Goal: Information Seeking & Learning: Learn about a topic

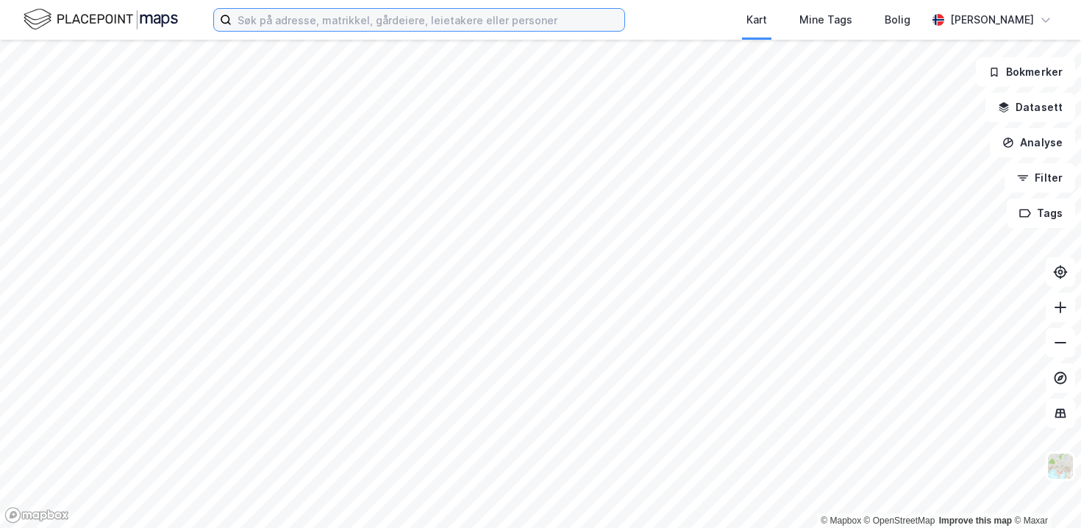
click at [277, 29] on input at bounding box center [428, 20] width 393 height 22
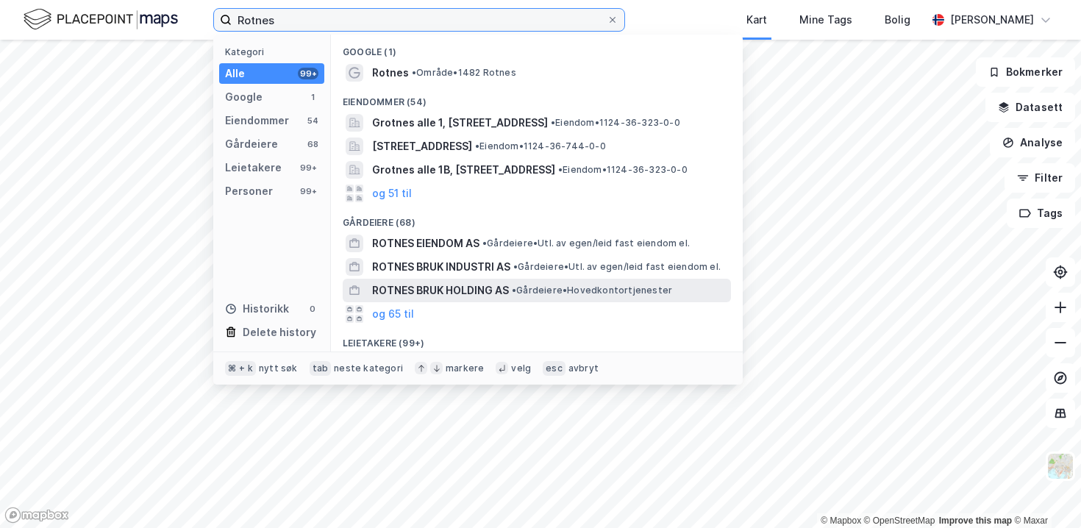
type input "Rotnes"
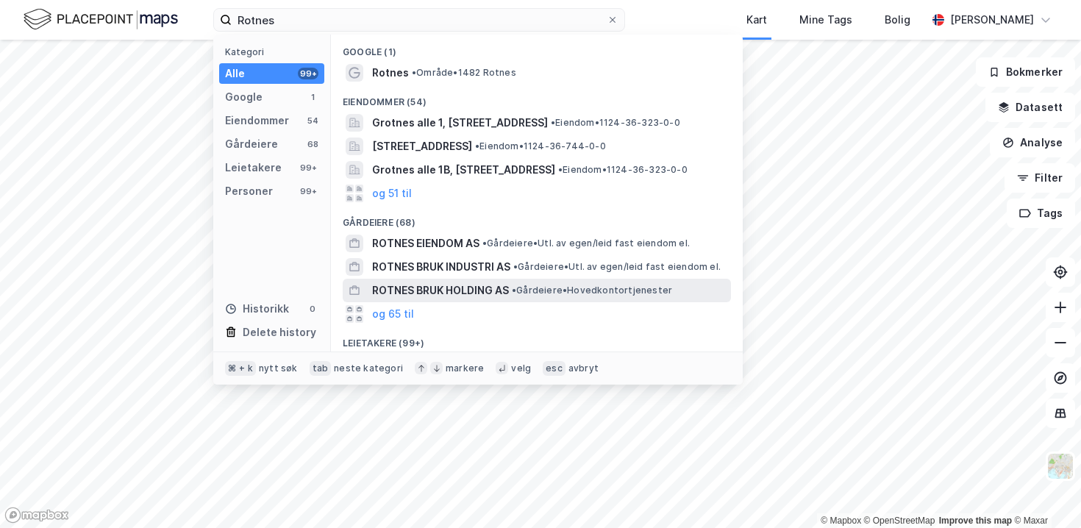
click at [460, 283] on span "ROTNES BRUK HOLDING AS" at bounding box center [440, 291] width 137 height 18
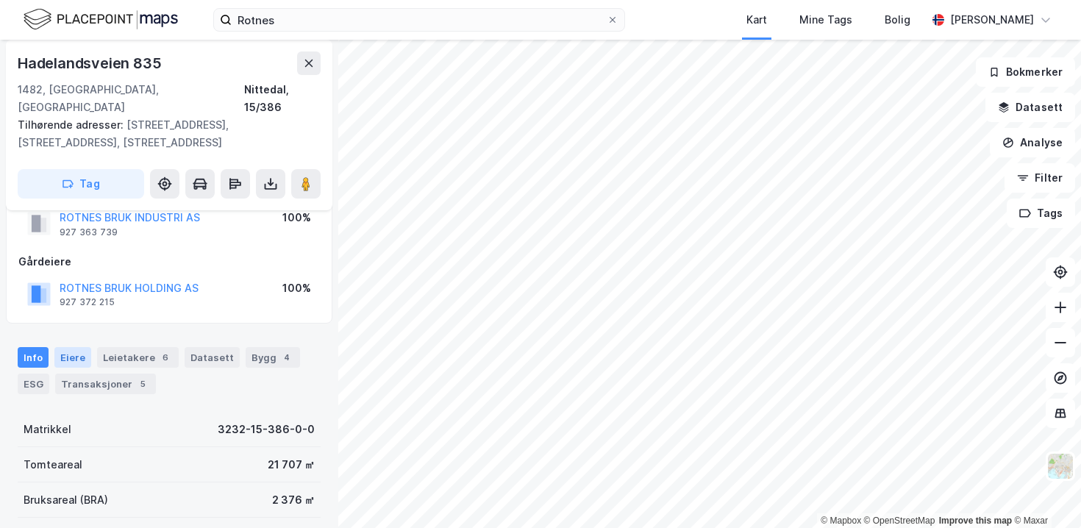
click at [82, 347] on div "Eiere" at bounding box center [72, 357] width 37 height 21
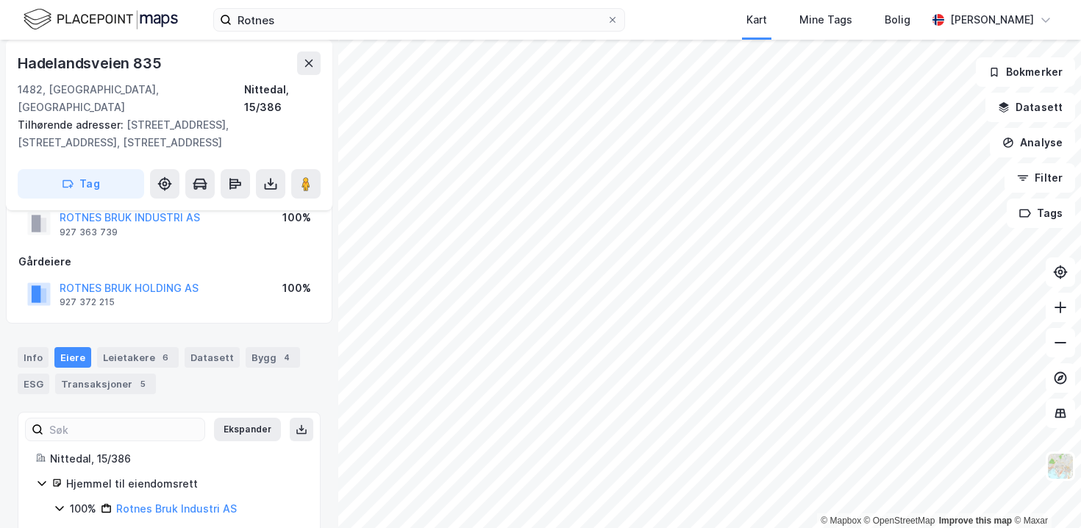
scroll to position [127, 0]
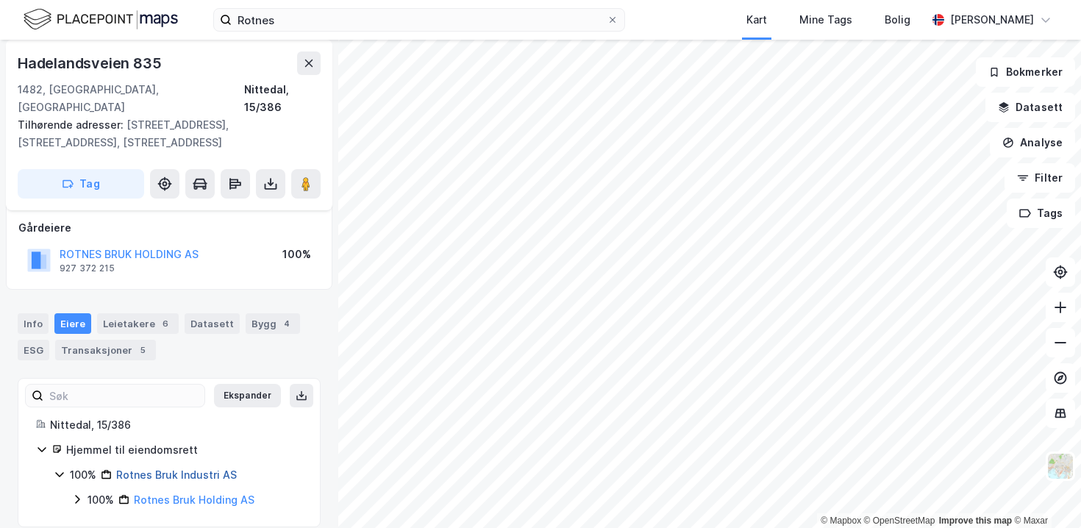
click at [202, 469] on link "Rotnes Bruk Industri AS" at bounding box center [176, 475] width 121 height 13
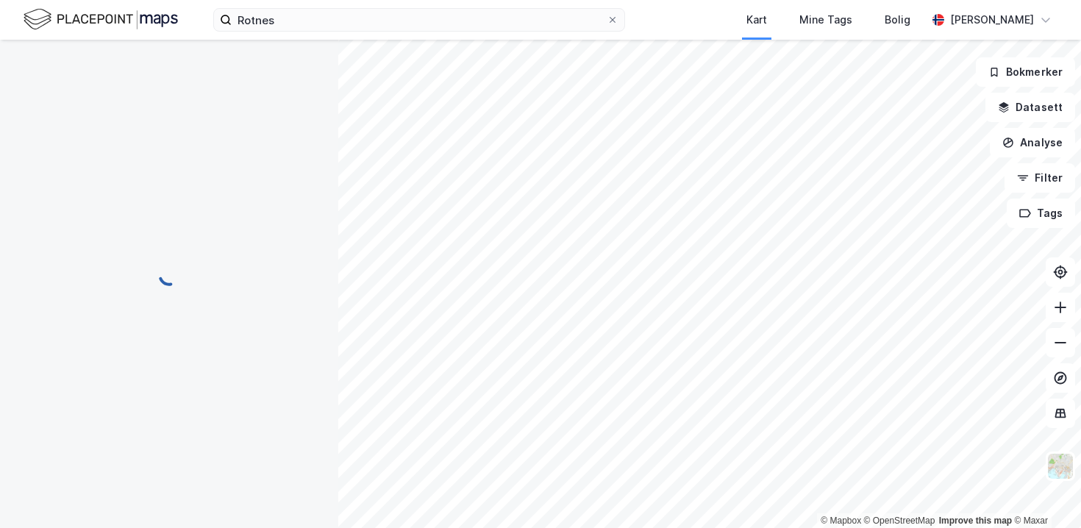
scroll to position [46, 0]
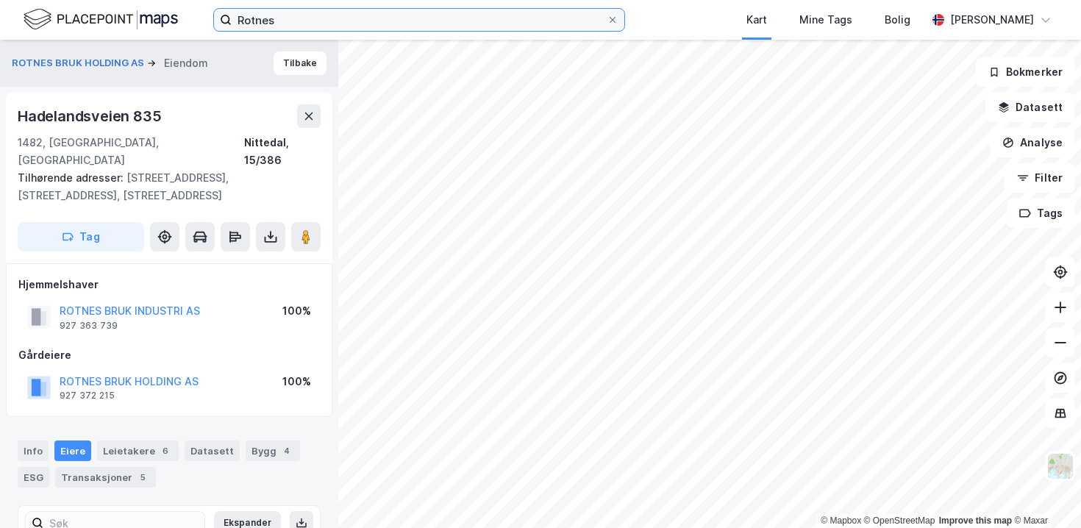
click at [255, 21] on input "Rotnes" at bounding box center [419, 20] width 375 height 22
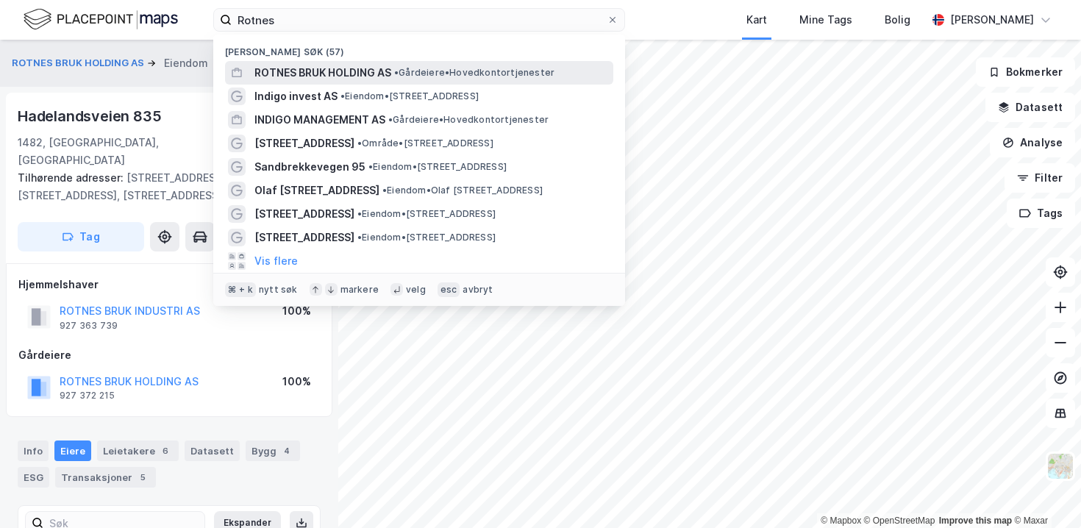
click at [288, 69] on span "ROTNES BRUK HOLDING AS" at bounding box center [322, 73] width 137 height 18
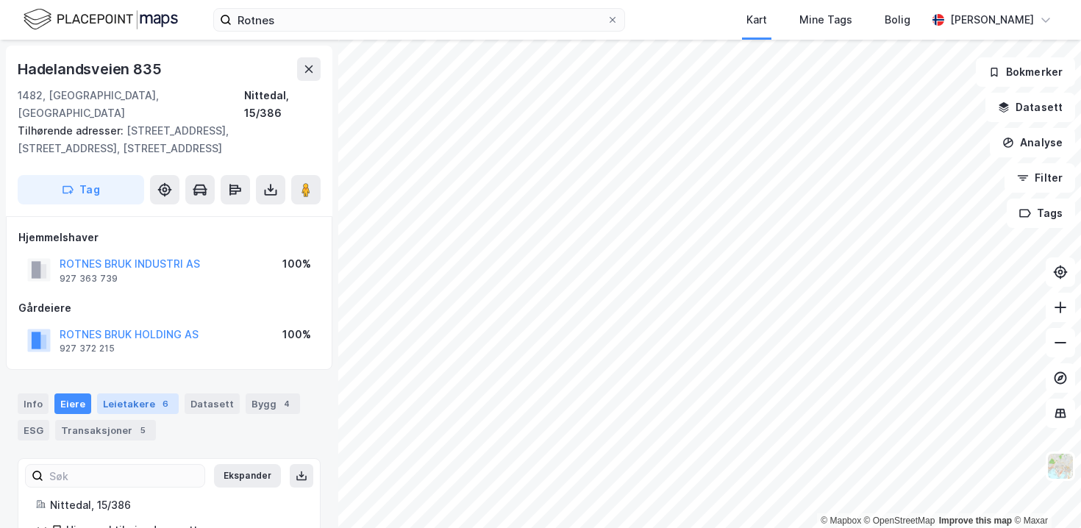
click at [149, 393] on div "Leietakere 6" at bounding box center [138, 403] width 82 height 21
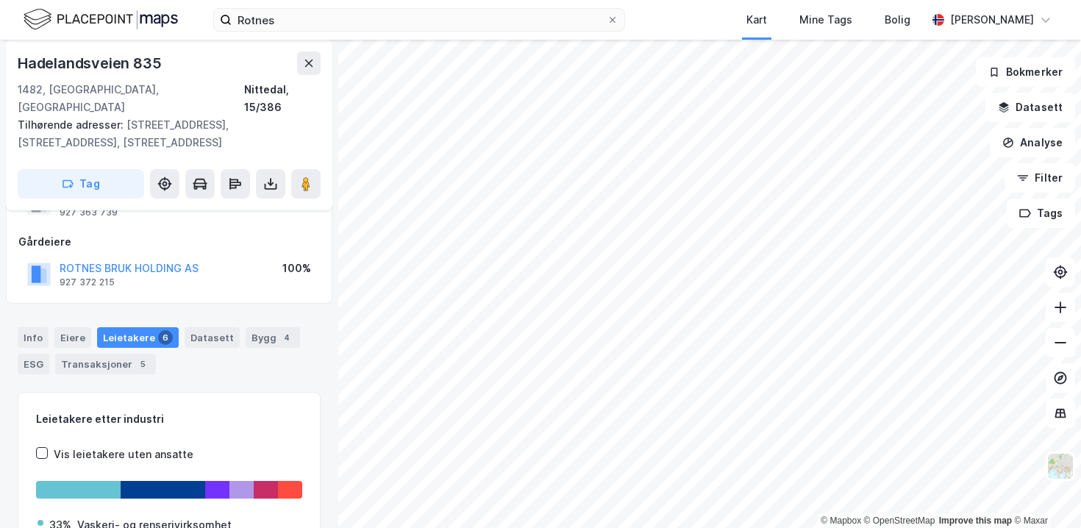
scroll to position [226, 0]
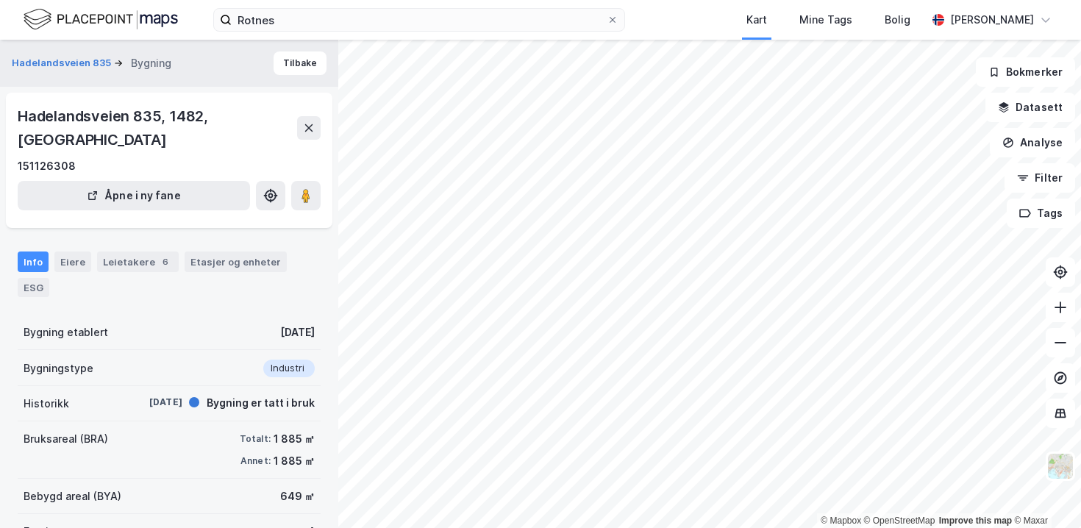
scroll to position [63, 0]
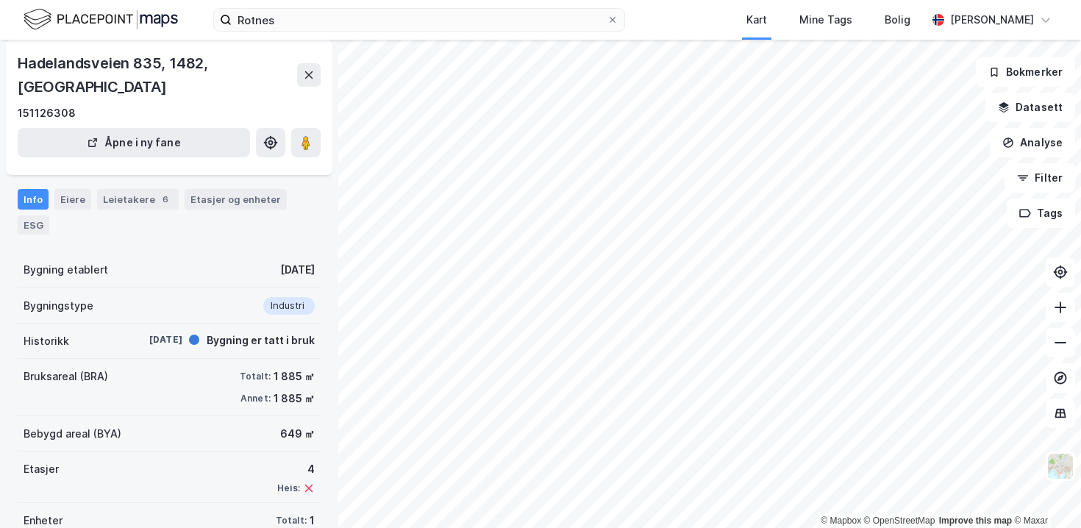
click at [257, 371] on div "Totalt:" at bounding box center [255, 377] width 31 height 12
click at [295, 368] on div "1 885 ㎡" at bounding box center [294, 377] width 41 height 18
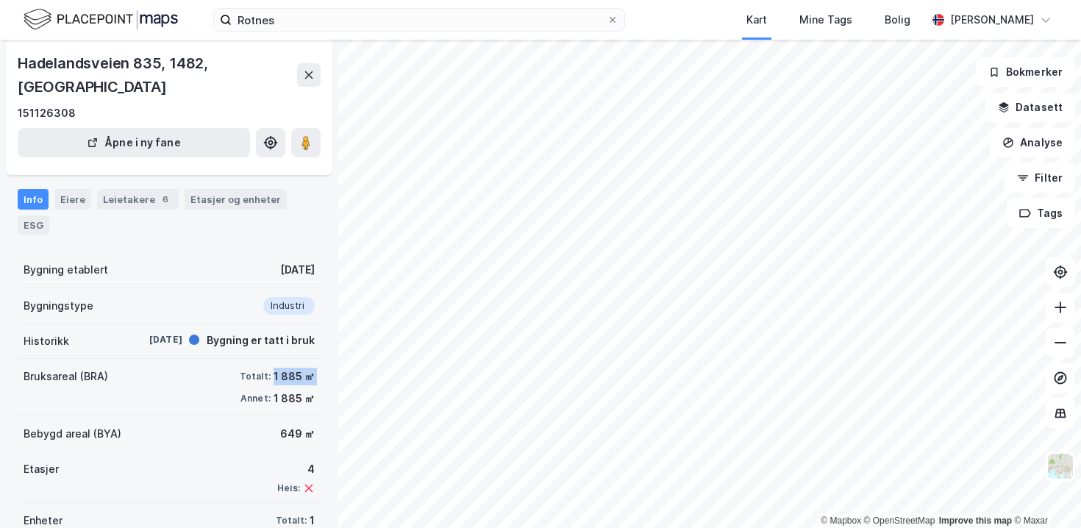
click at [295, 368] on div "1 885 ㎡" at bounding box center [294, 377] width 41 height 18
copy div "1 885 ㎡"
click at [271, 371] on div "Totalt:" at bounding box center [255, 377] width 31 height 12
click at [281, 368] on div "1 885 ㎡" at bounding box center [294, 377] width 41 height 18
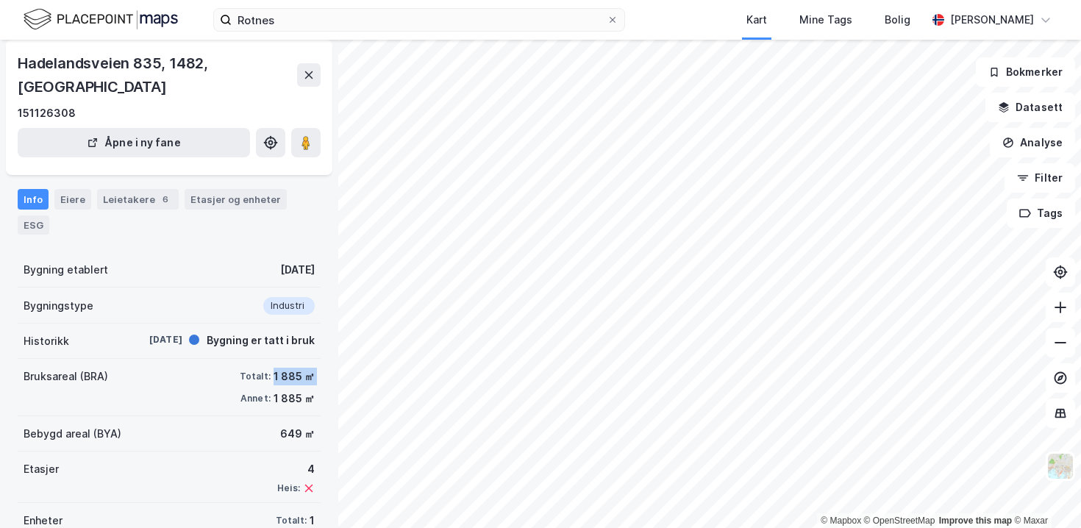
click at [281, 368] on div "1 885 ㎡" at bounding box center [294, 377] width 41 height 18
copy div "1 885 ㎡"
click at [279, 390] on div "1 885 ㎡" at bounding box center [294, 399] width 41 height 18
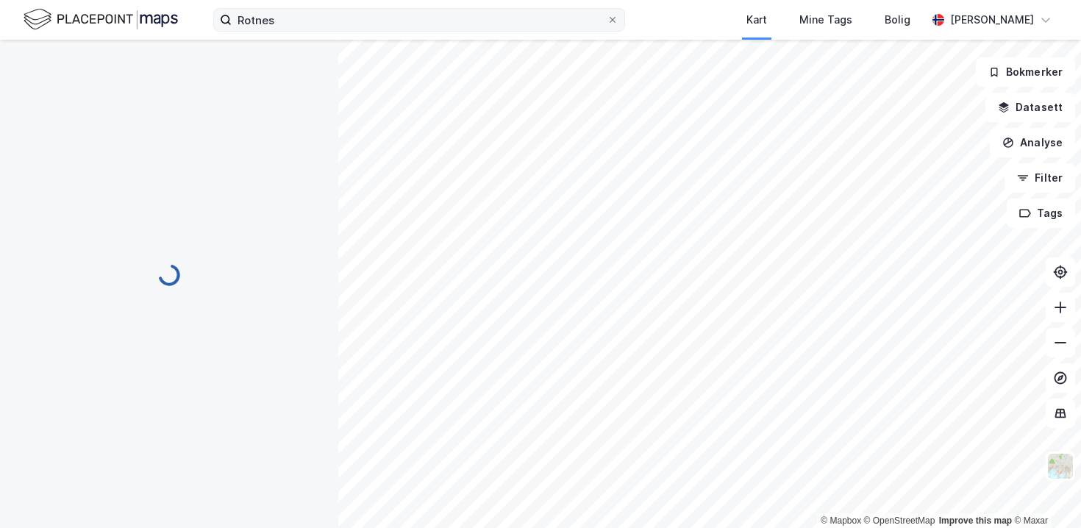
scroll to position [0, 0]
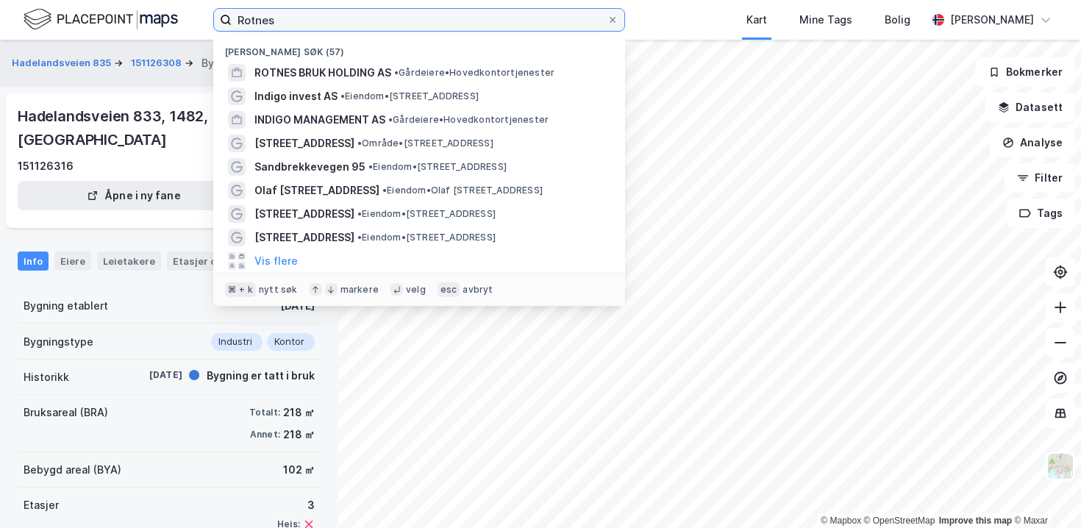
click at [298, 26] on input "Rotnes" at bounding box center [419, 20] width 375 height 22
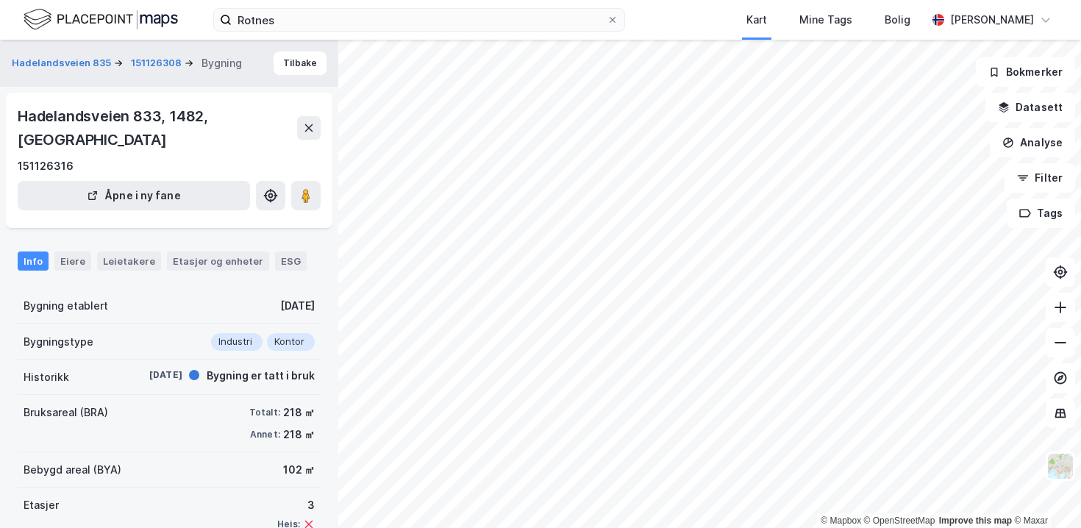
click at [205, 488] on div "Etasjer 3 Heis:" at bounding box center [169, 513] width 303 height 51
click at [302, 426] on div "218 ㎡" at bounding box center [299, 435] width 32 height 18
click at [301, 426] on div "218 ㎡" at bounding box center [299, 435] width 32 height 18
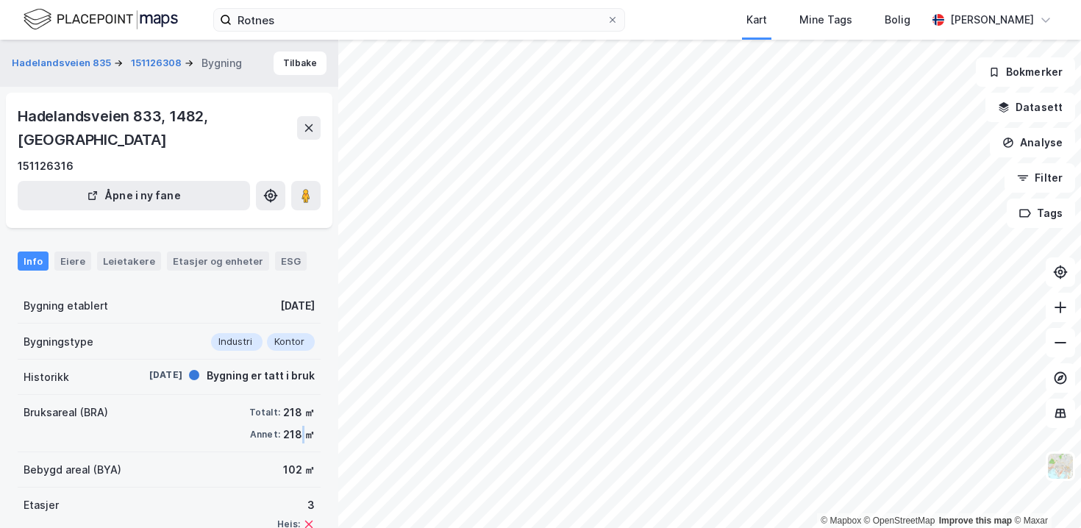
click at [301, 426] on div "218 ㎡" at bounding box center [299, 435] width 32 height 18
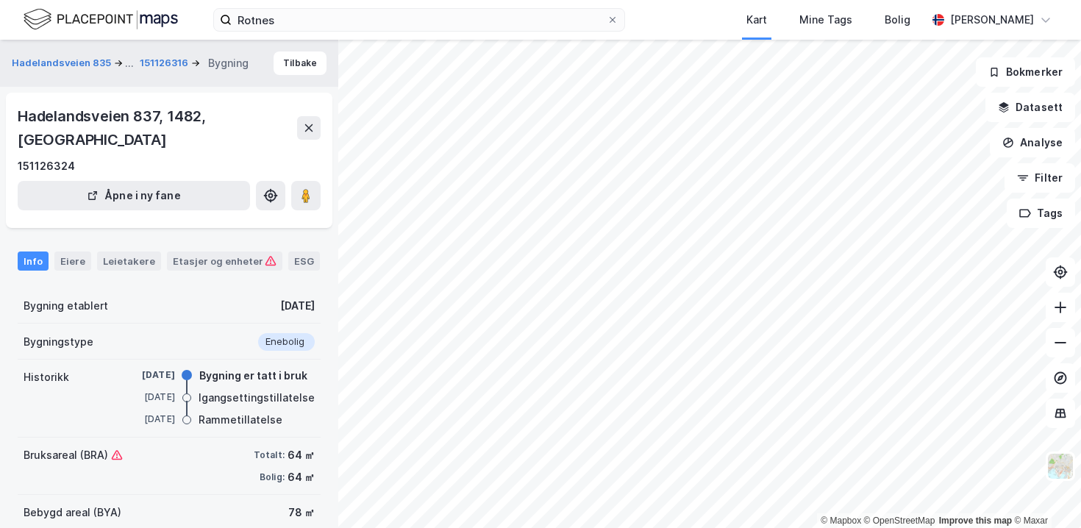
click at [260, 449] on div "Totalt:" at bounding box center [269, 455] width 31 height 12
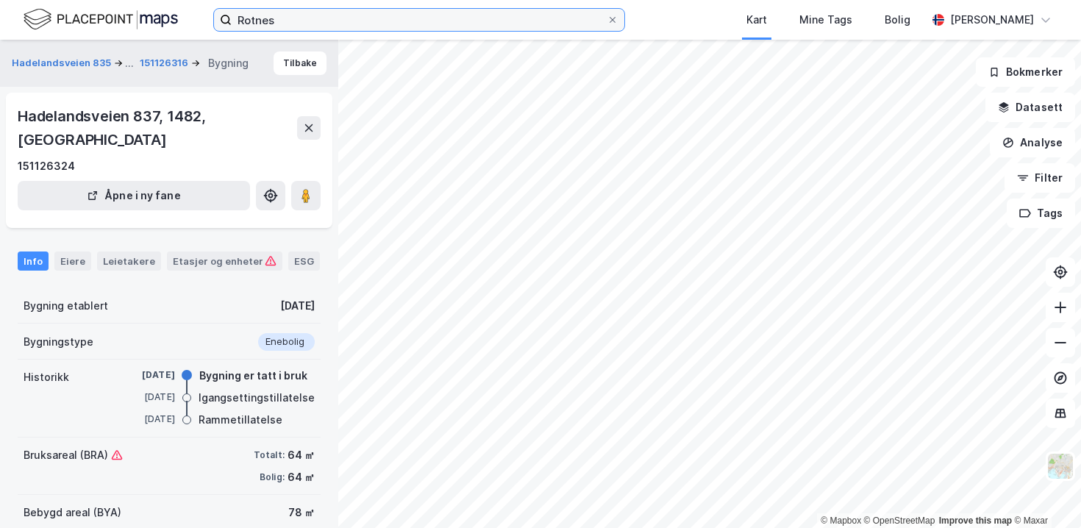
click at [283, 29] on input "Rotnes" at bounding box center [419, 20] width 375 height 22
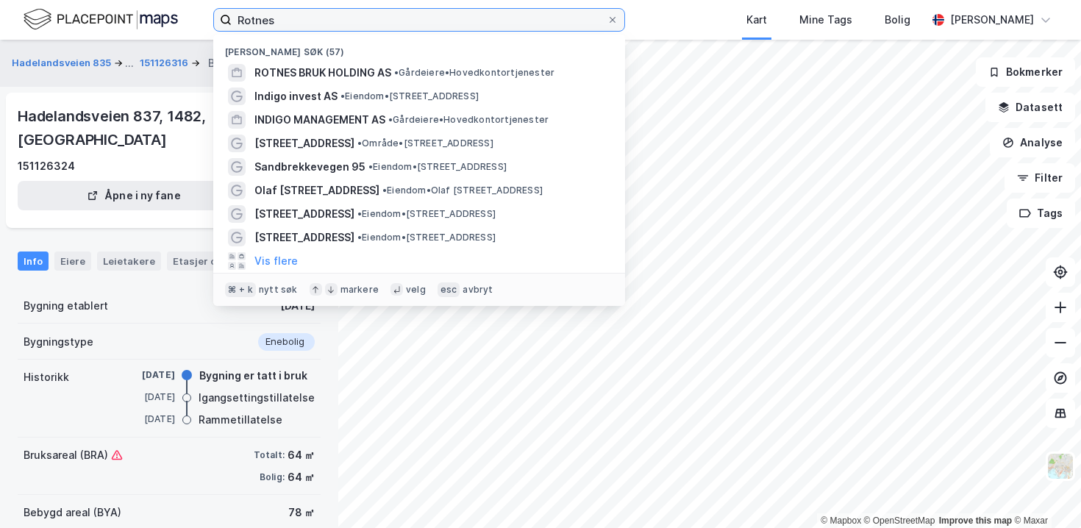
click at [283, 29] on input "Rotnes" at bounding box center [419, 20] width 375 height 22
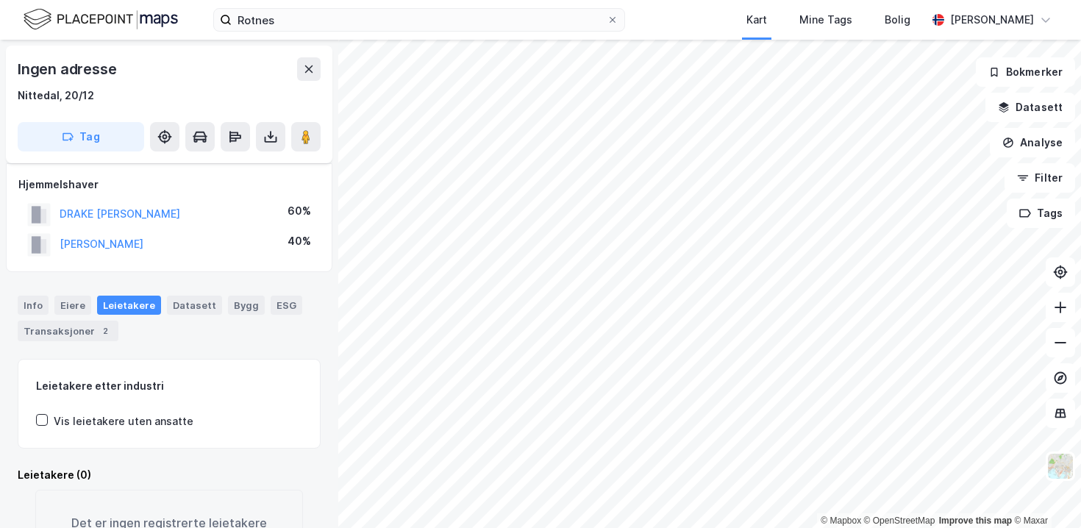
scroll to position [63, 0]
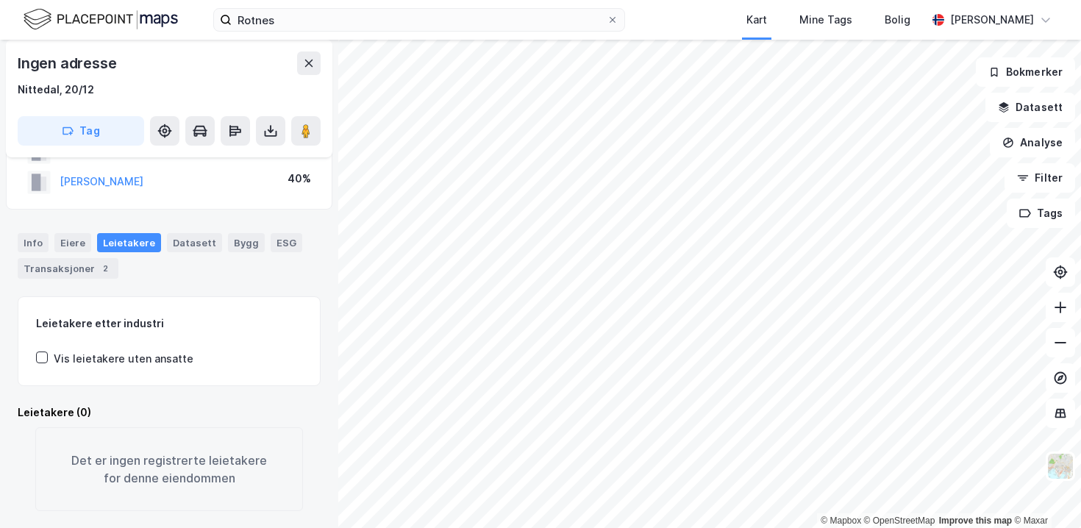
scroll to position [63, 0]
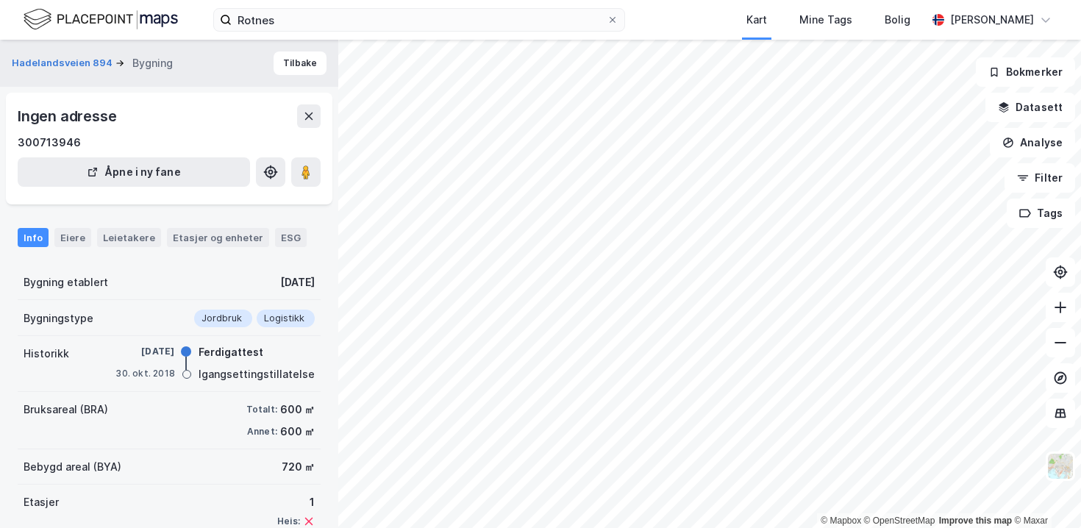
scroll to position [63, 0]
